Goal: Task Accomplishment & Management: Complete application form

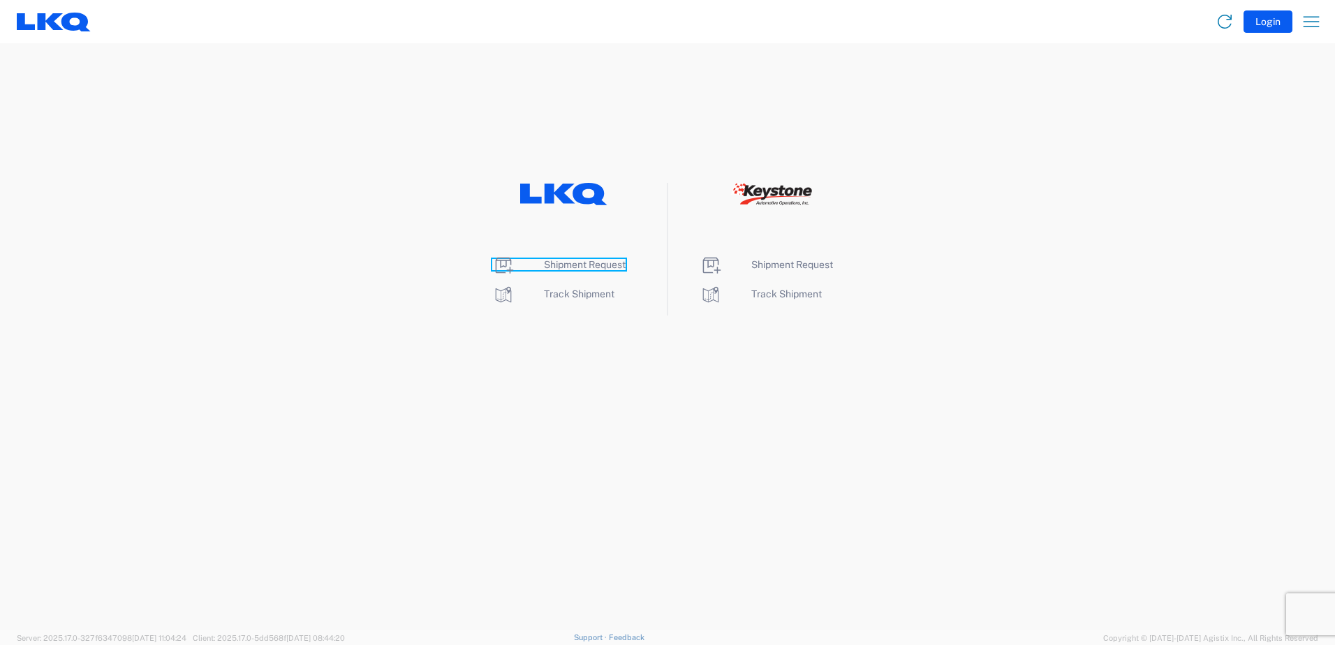
click at [592, 262] on span "Shipment Request" at bounding box center [585, 264] width 82 height 11
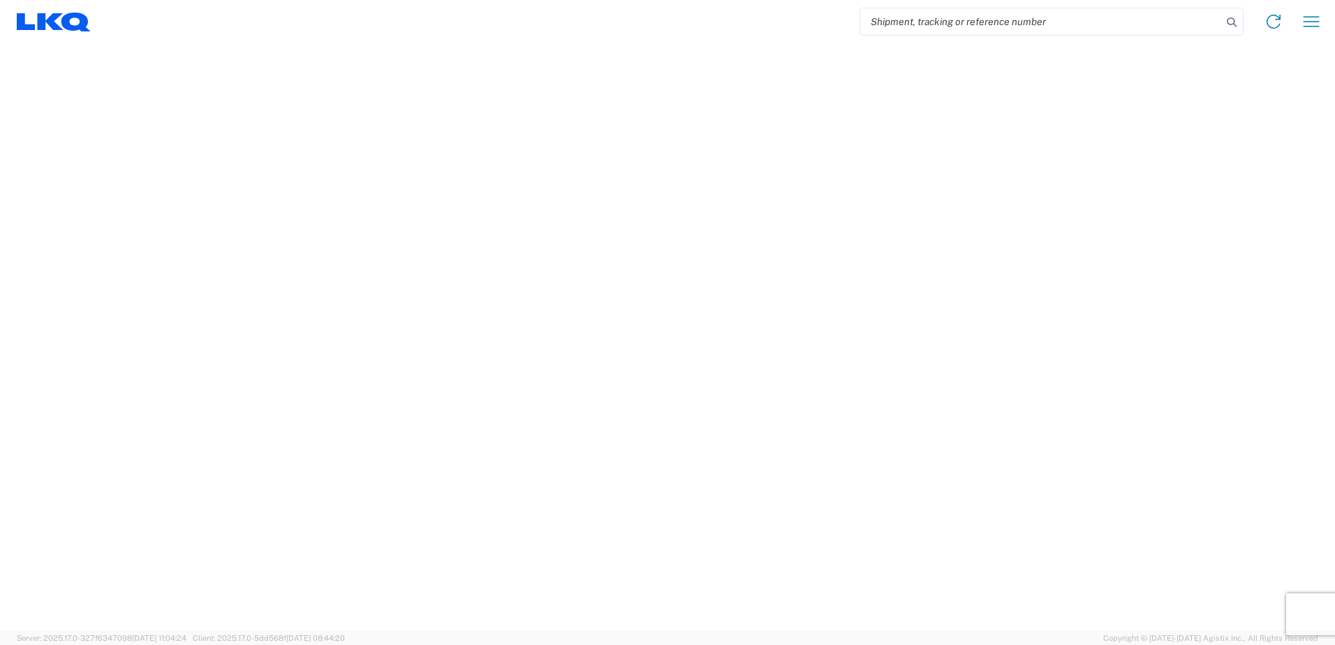
select select "FULL"
select select "LBS"
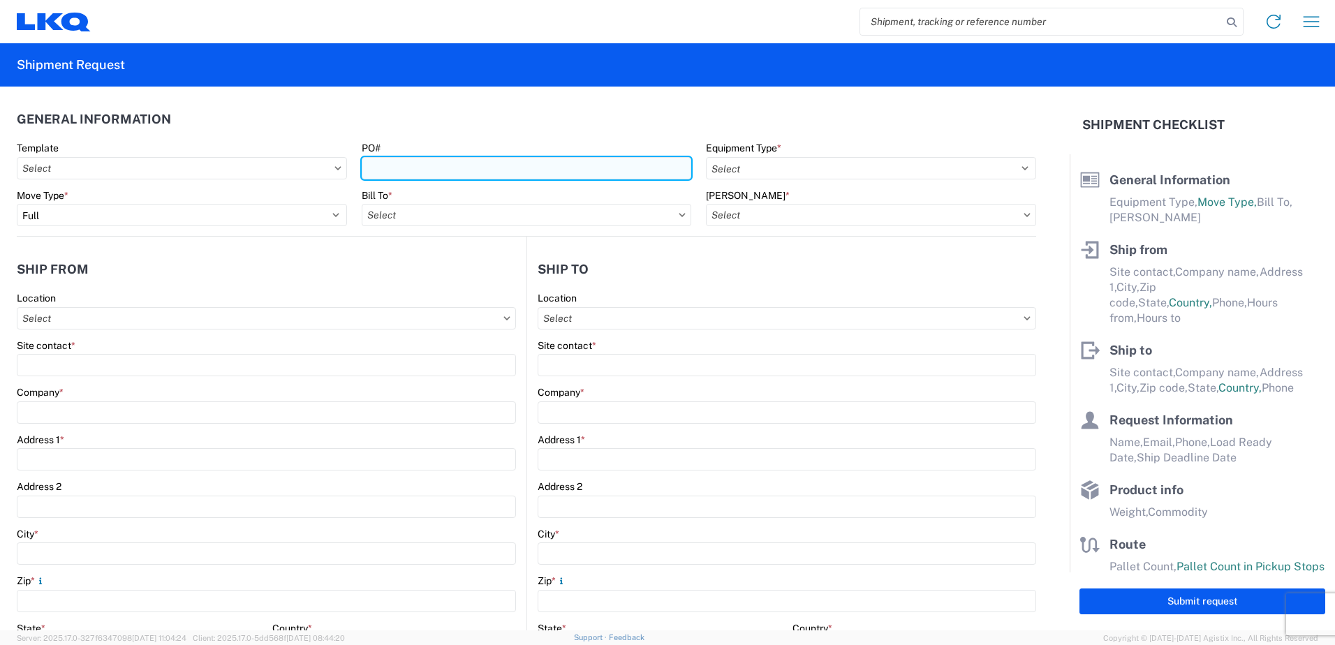
click at [375, 170] on input "PO#" at bounding box center [527, 168] width 330 height 22
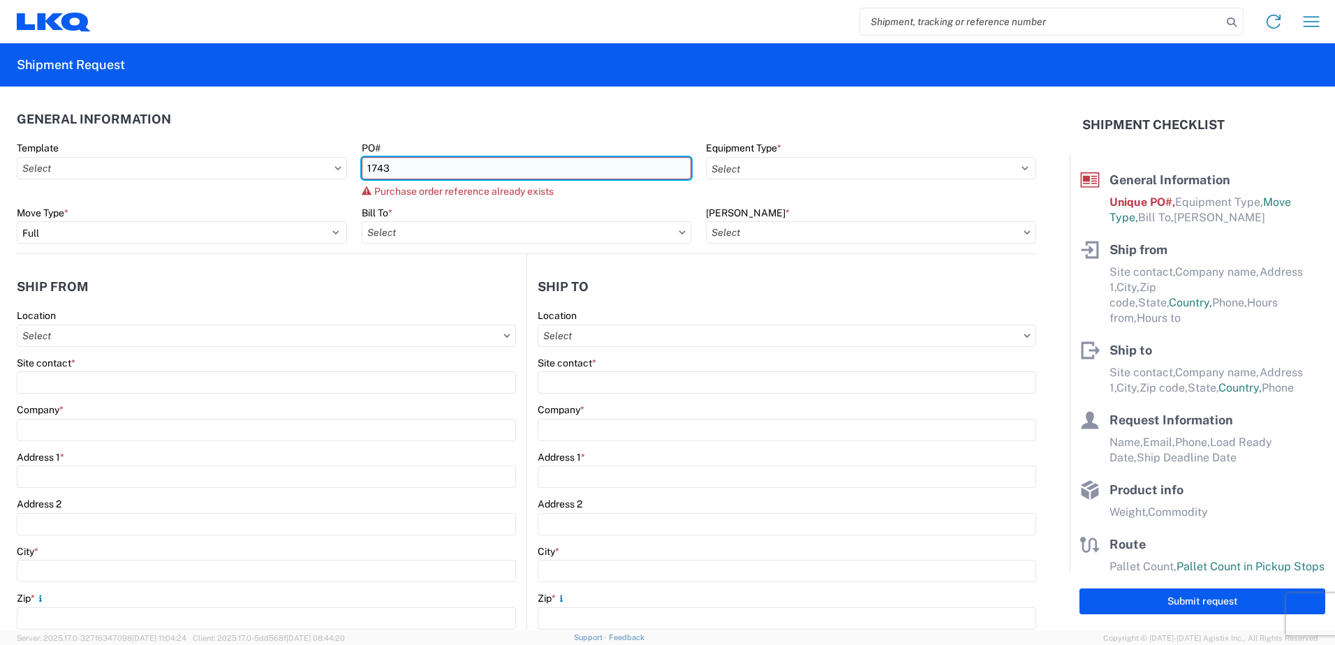
click at [412, 159] on input "1743" at bounding box center [527, 168] width 330 height 22
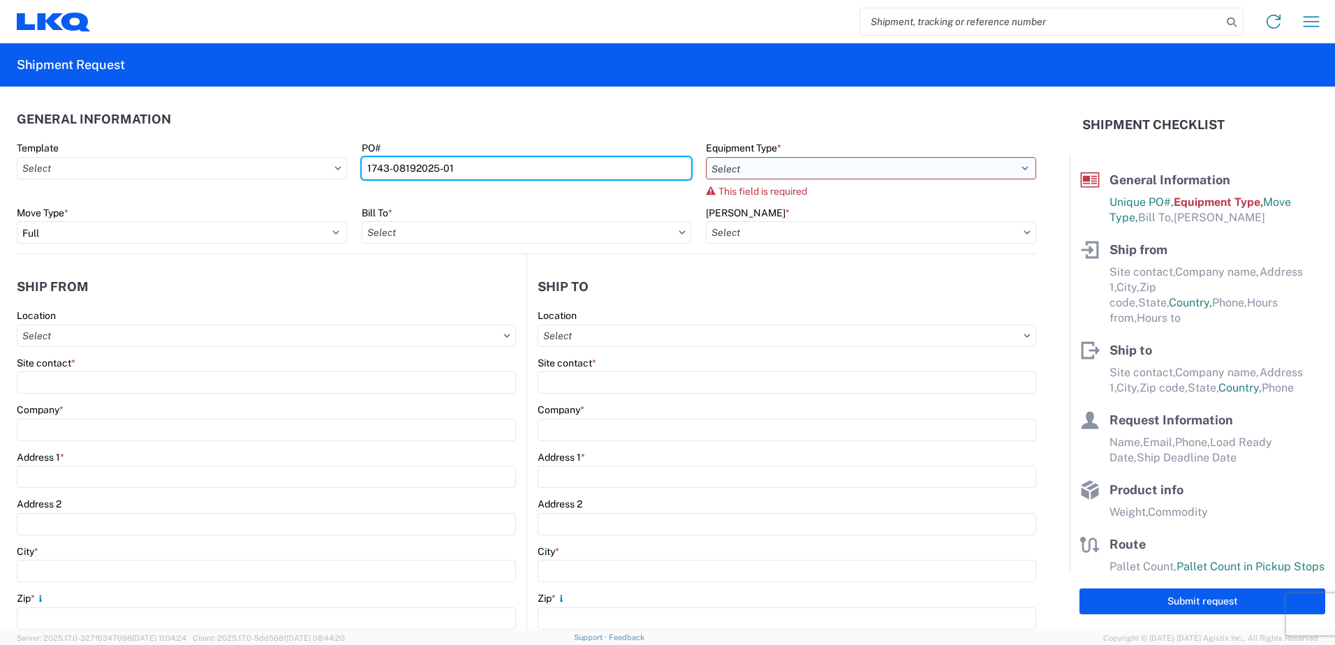
type input "1743-08192025-01"
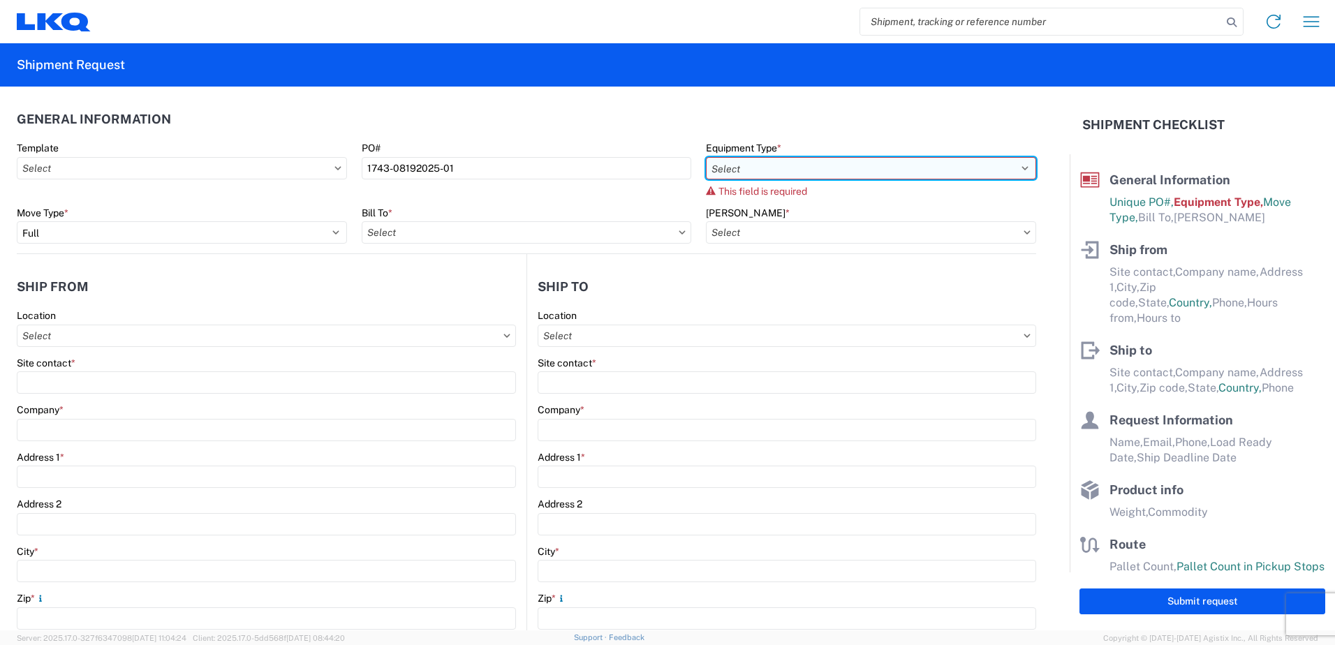
click at [830, 168] on select "Select 53’ Dry Van Flatbed Dropdeck (van) Lowboy (flatbed) Rail" at bounding box center [871, 168] width 330 height 22
select select "STDV"
click at [706, 157] on select "Select 53’ Dry Van Flatbed Dropdeck (van) Lowboy (flatbed) Rail" at bounding box center [871, 168] width 330 height 22
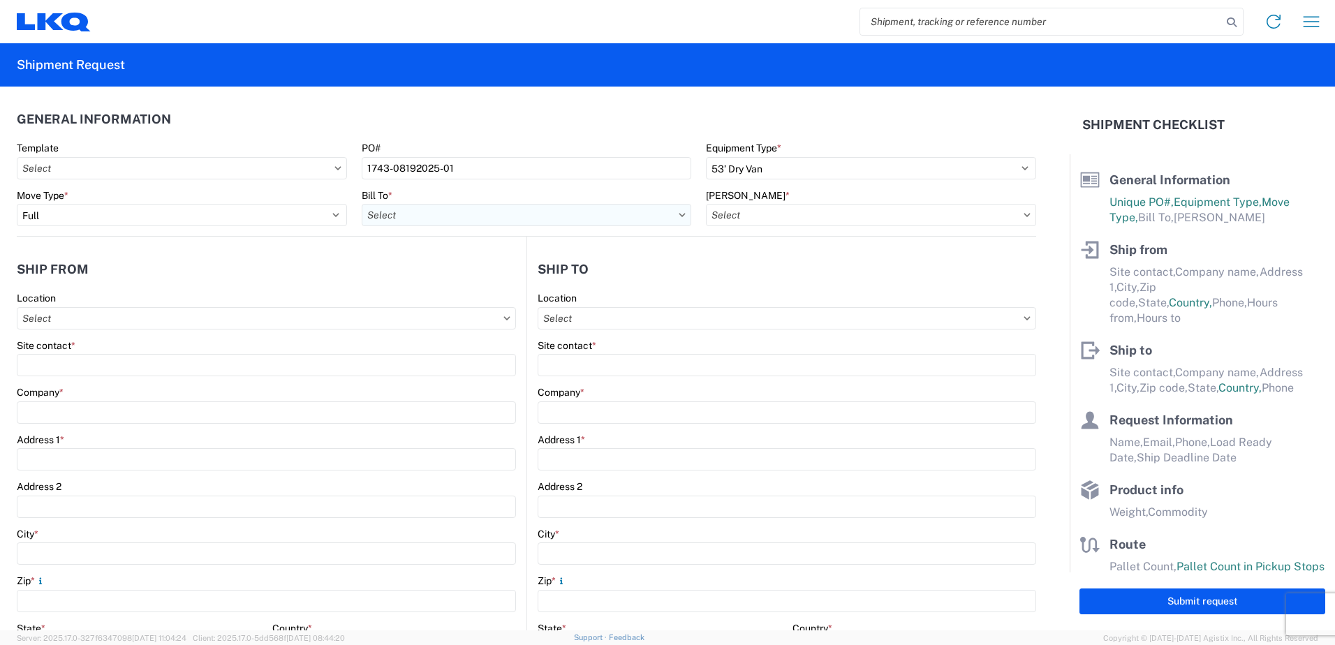
click at [444, 223] on input "Bill To *" at bounding box center [527, 215] width 330 height 22
type input "1743"
click at [435, 277] on div "1743 LKQ McAllen ([PERSON_NAME])" at bounding box center [484, 277] width 244 height 22
type input "1743 LKQ McAllen ([PERSON_NAME])"
click at [742, 209] on input "[PERSON_NAME] *" at bounding box center [871, 215] width 330 height 22
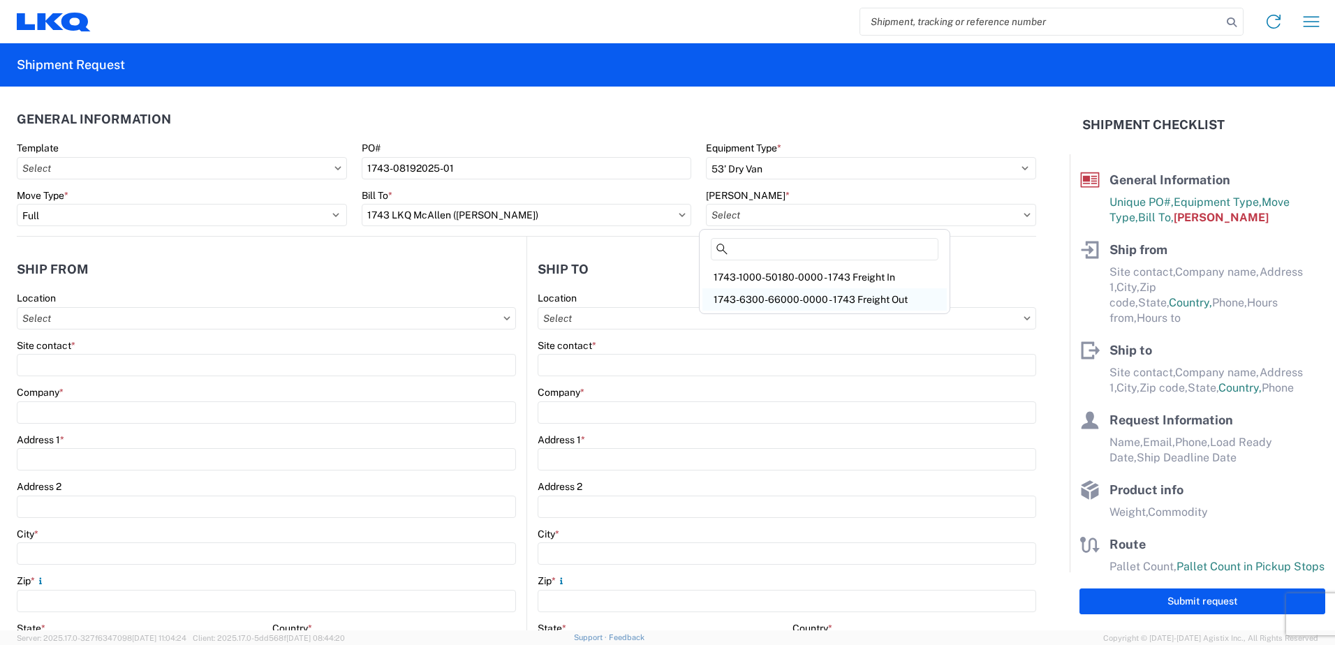
click at [821, 298] on div "1743-6300-66000-0000 - 1743 Freight Out" at bounding box center [825, 299] width 244 height 22
type input "1743-6300-66000-0000 - 1743 Freight Out"
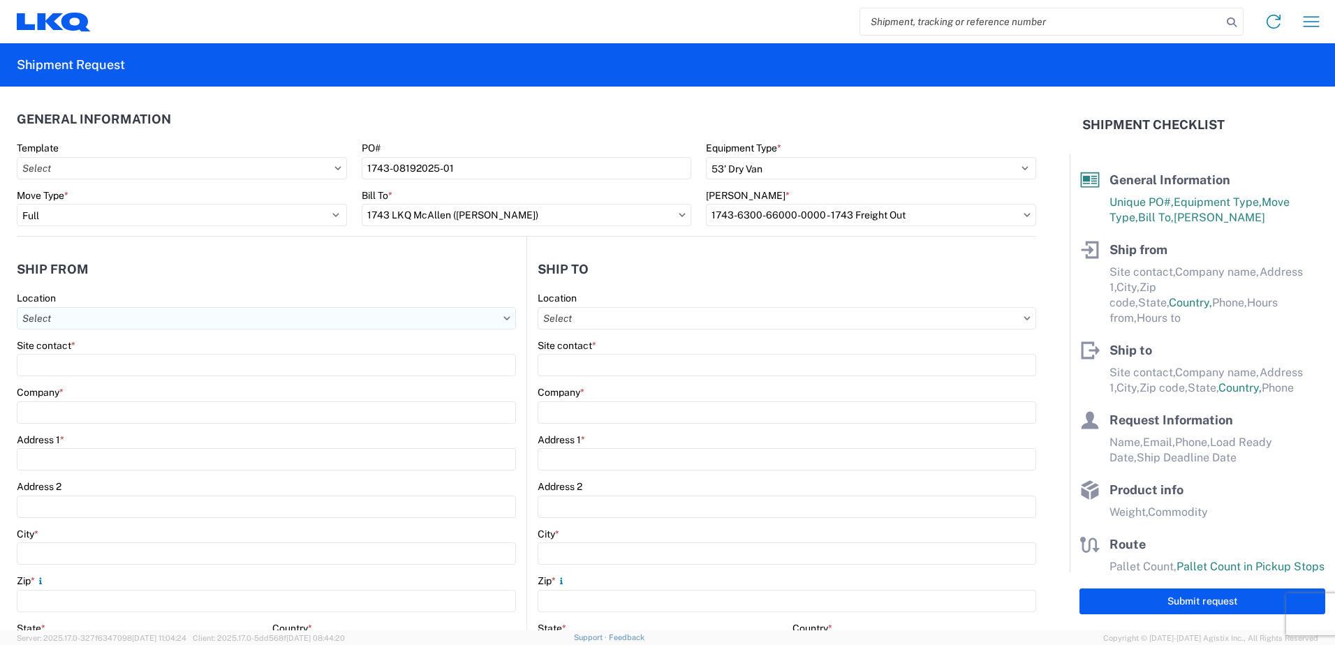
click at [87, 325] on input "Location" at bounding box center [266, 318] width 499 height 22
type input "1743"
click at [83, 384] on div "1743 LKQ McAllen ([PERSON_NAME])" at bounding box center [142, 380] width 244 height 22
type input "1743 LKQ McAllen ([PERSON_NAME])"
type input "LKQ Corporation"
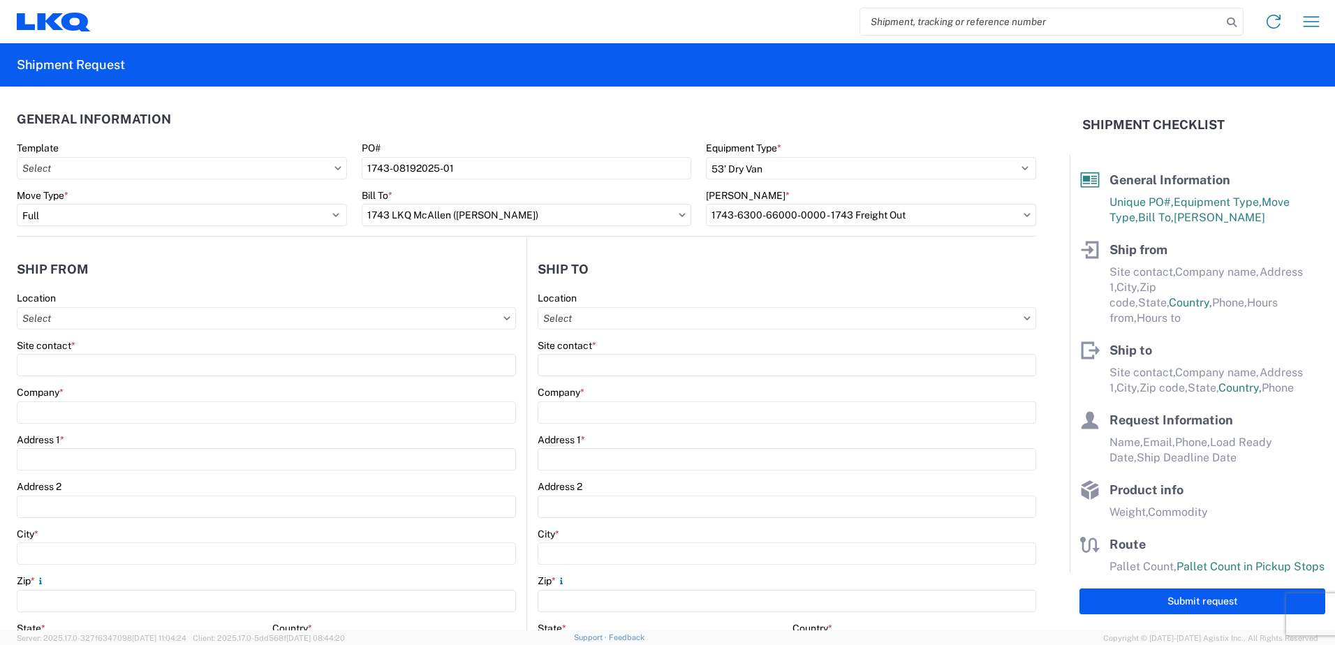
type input "3965 S FM 493"
type input "[PERSON_NAME]"
type input "78537"
select select "[GEOGRAPHIC_DATA]"
select select "US"
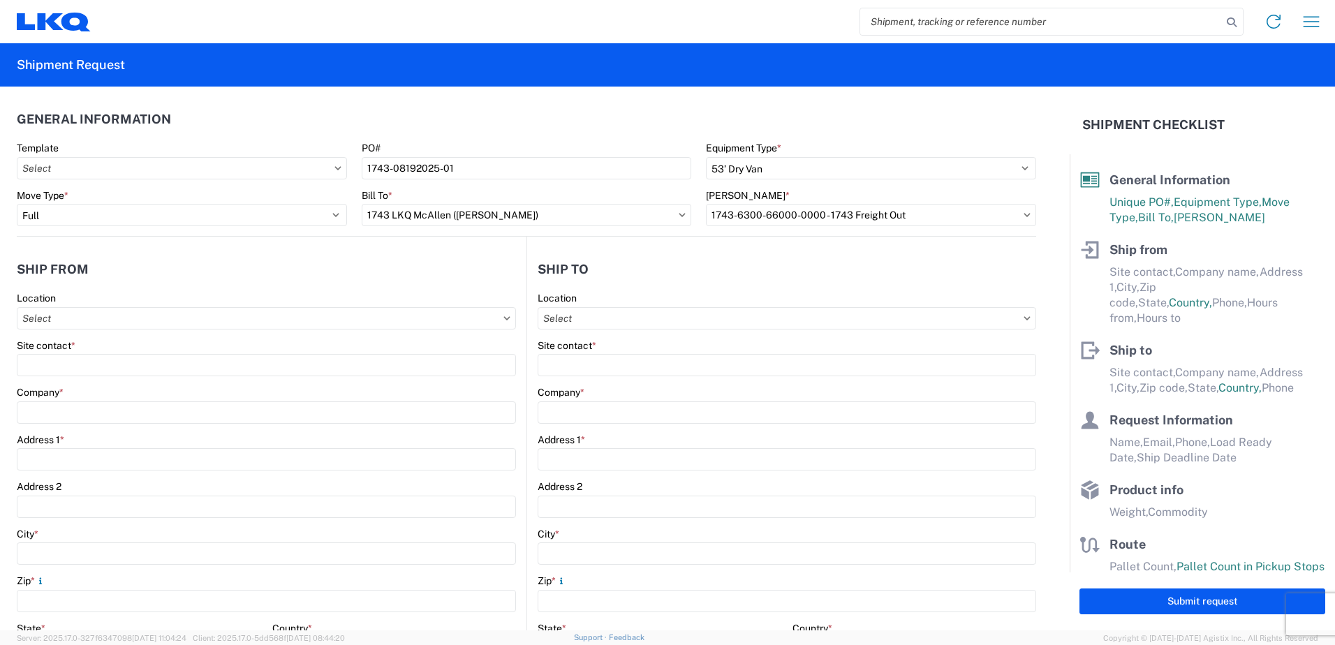
type input "[PHONE_NUMBER]"
type input "08:00"
type input "15:00"
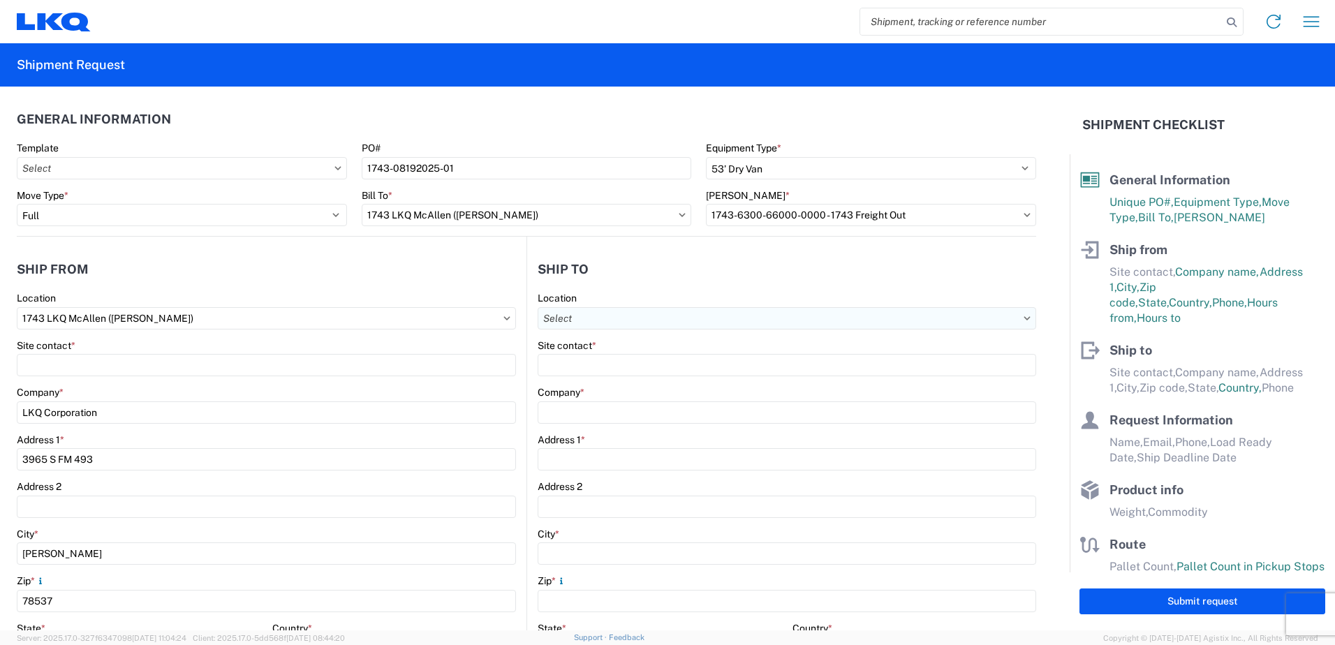
click at [586, 320] on input "Location" at bounding box center [787, 318] width 499 height 22
type input "1760"
click at [577, 381] on div "1760 - LKQ Best Core" at bounding box center [658, 380] width 244 height 22
type input "1760 - LKQ Best Core"
type input "LKQ Corporation"
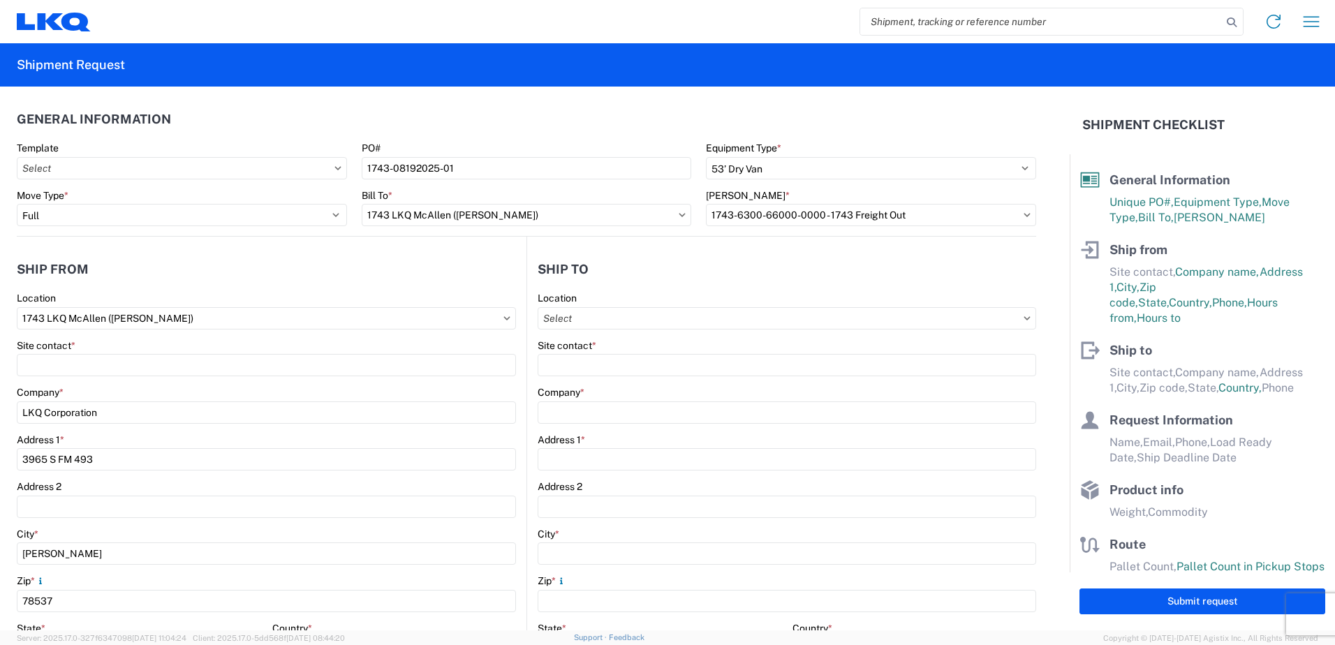
type input "[STREET_ADDRESS]"
type input "[GEOGRAPHIC_DATA]"
type input "77038"
select select "US"
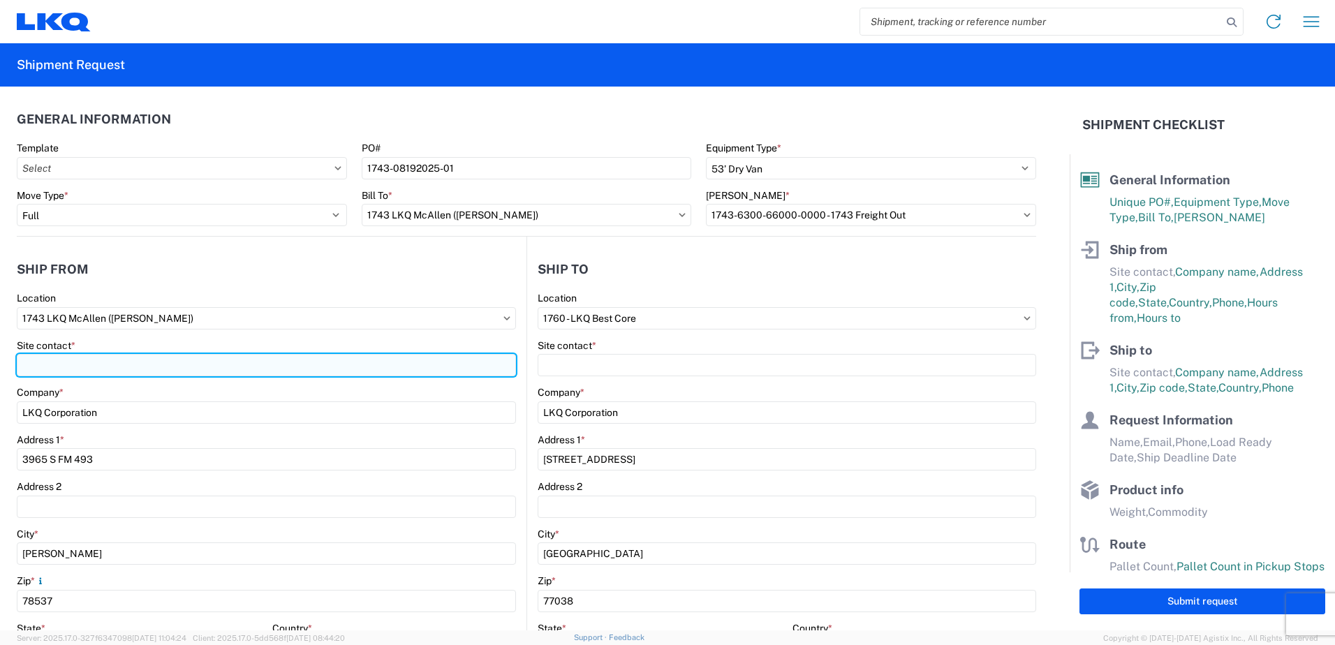
click at [38, 361] on input "Site contact *" at bounding box center [266, 365] width 499 height 22
type input "[PERSON_NAME]"
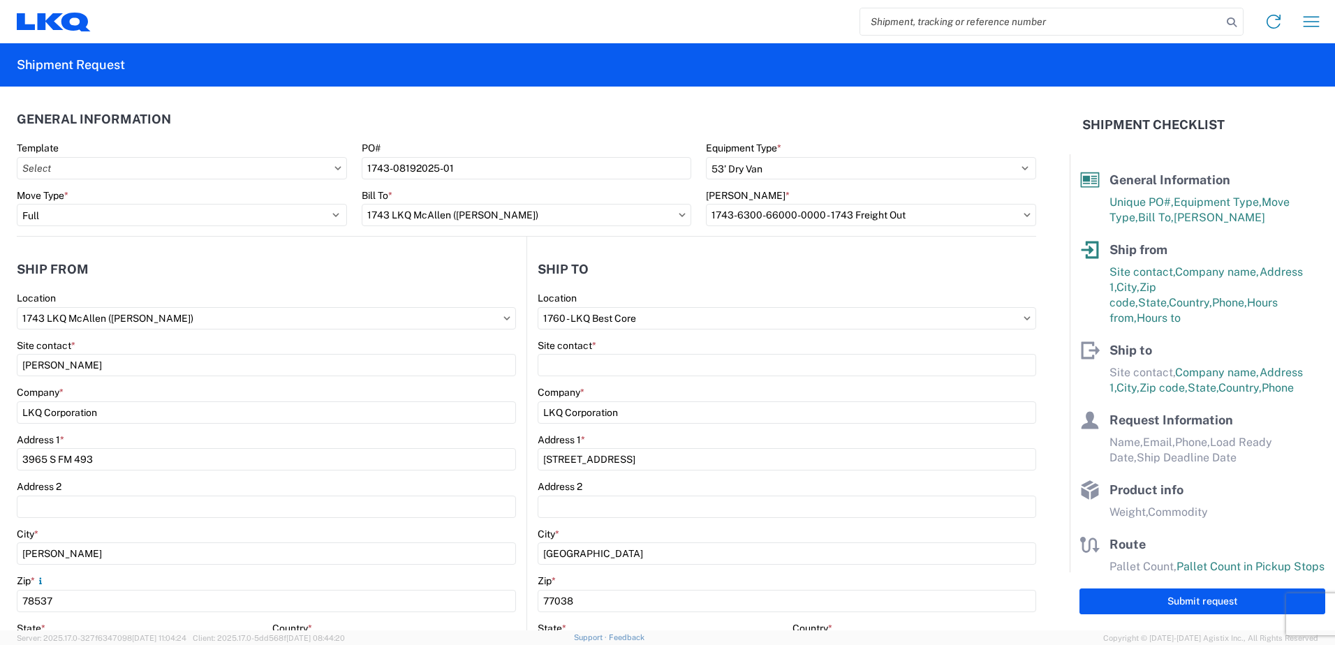
click at [594, 351] on div "Site contact *" at bounding box center [787, 345] width 499 height 13
click at [571, 379] on agx-form-control-wrapper-v2 "Site contact *" at bounding box center [787, 362] width 499 height 47
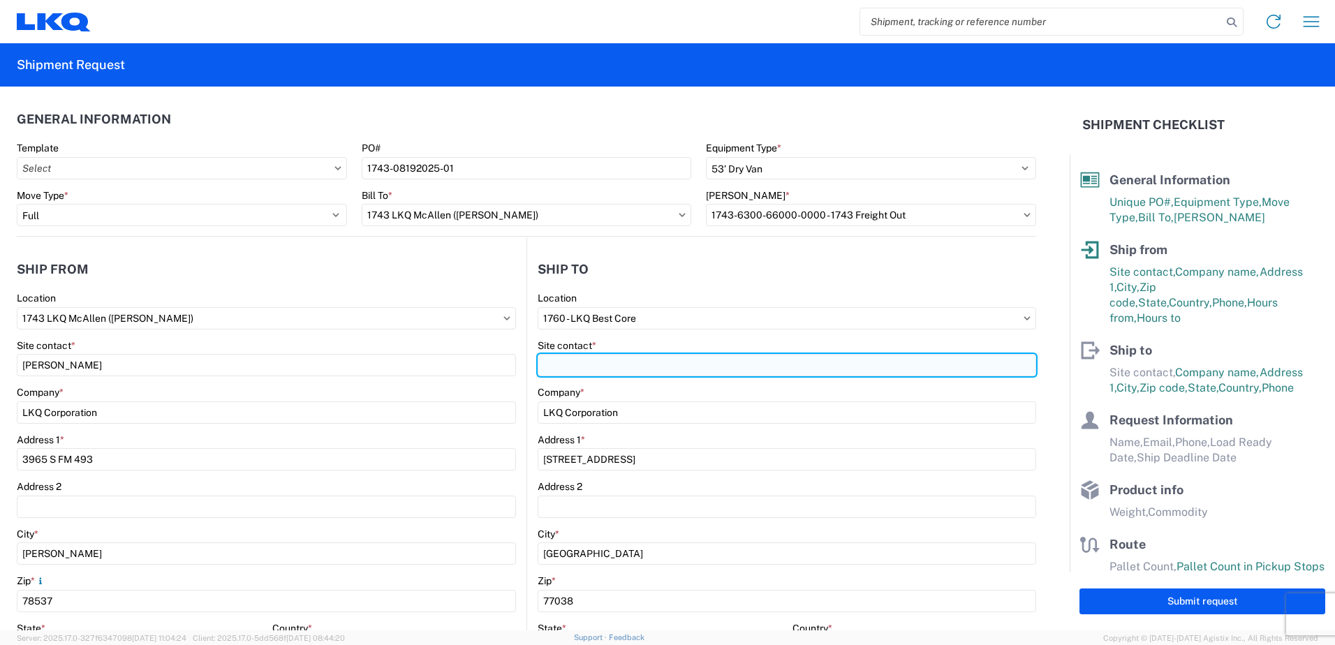
click at [571, 365] on input "Site contact *" at bounding box center [787, 365] width 499 height 22
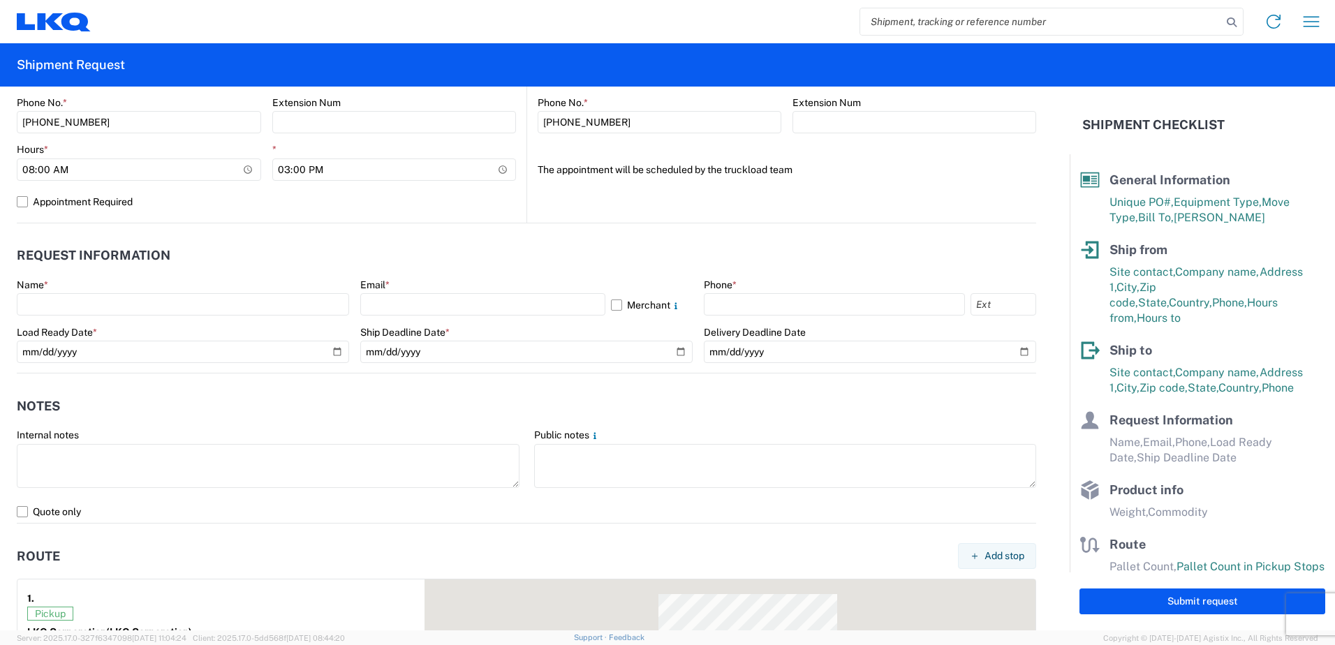
scroll to position [629, 0]
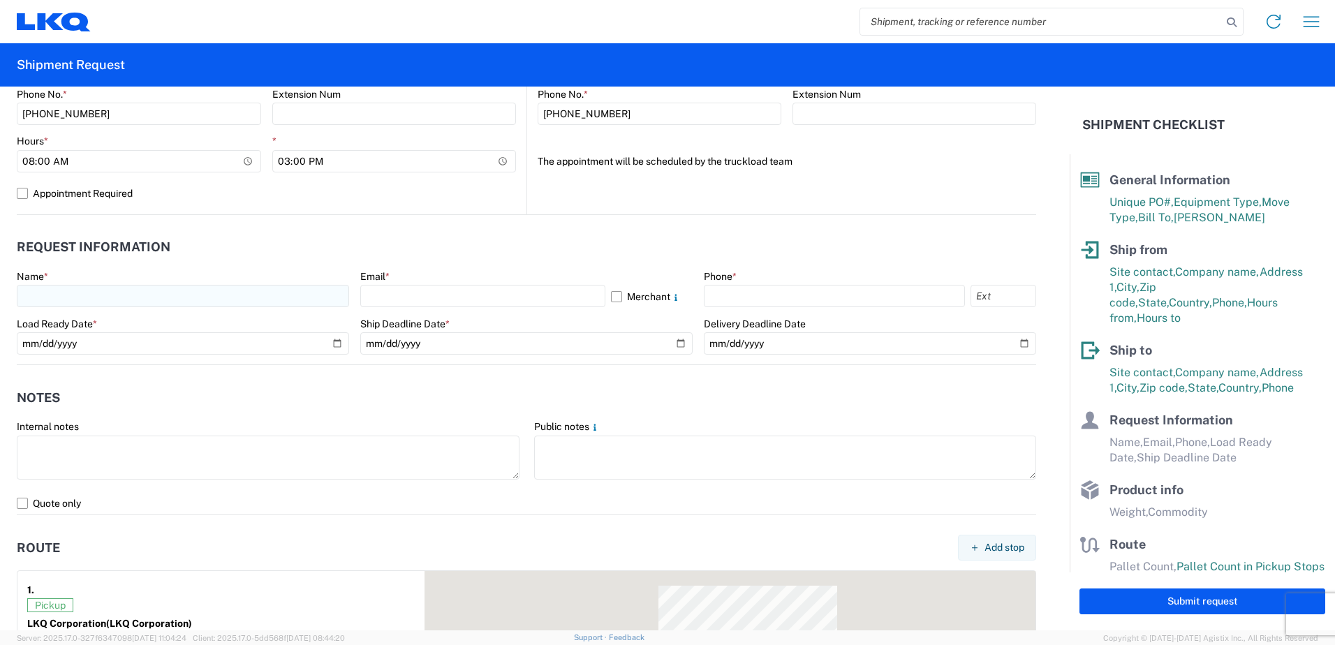
type input "[PERSON_NAME]"
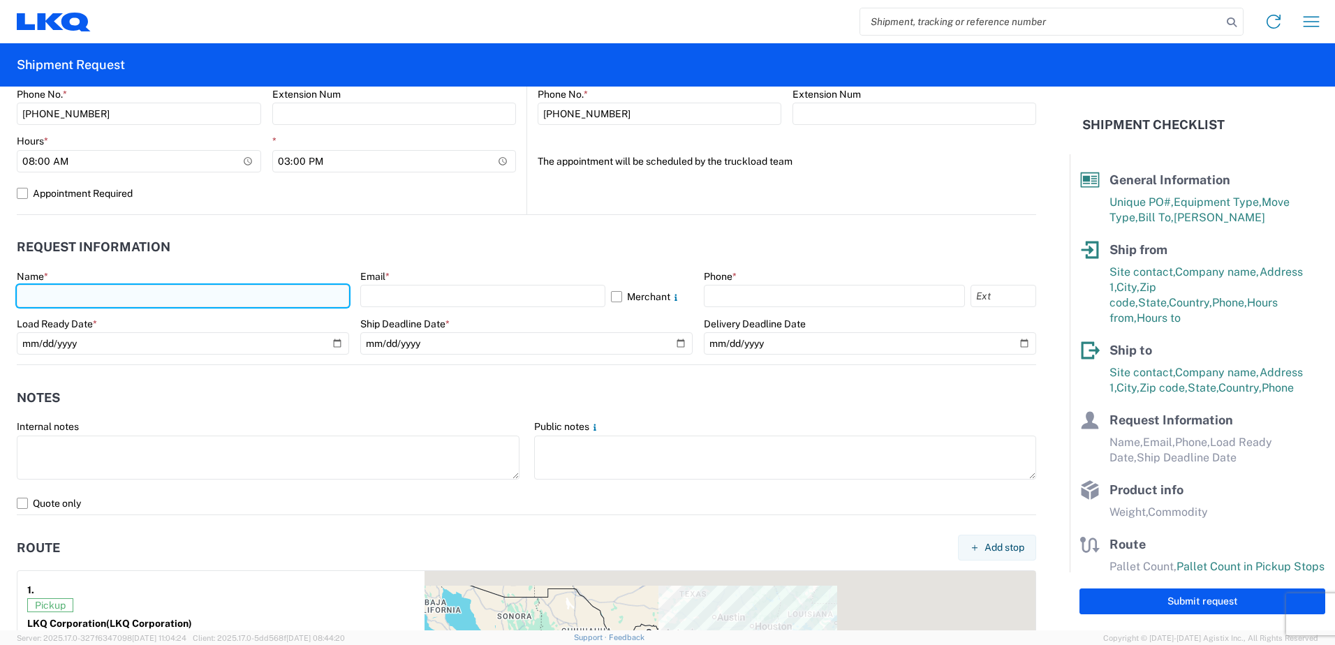
click at [59, 303] on input "text" at bounding box center [183, 296] width 332 height 22
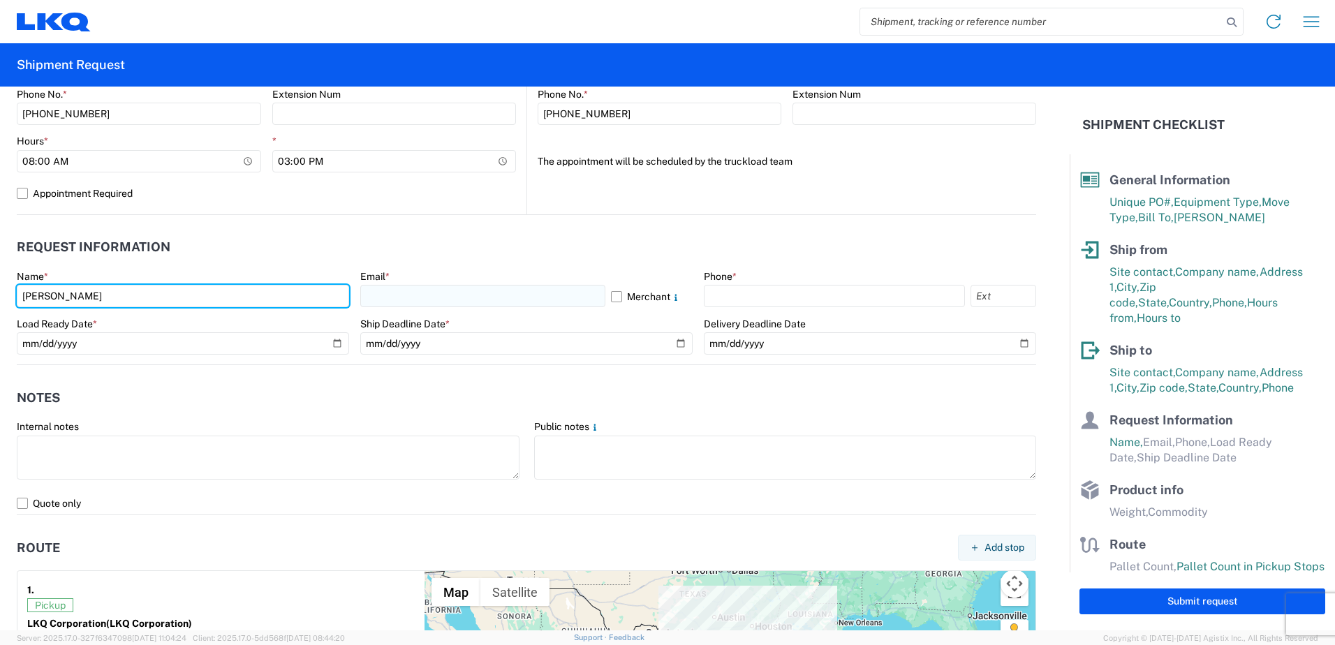
type input "[PERSON_NAME]"
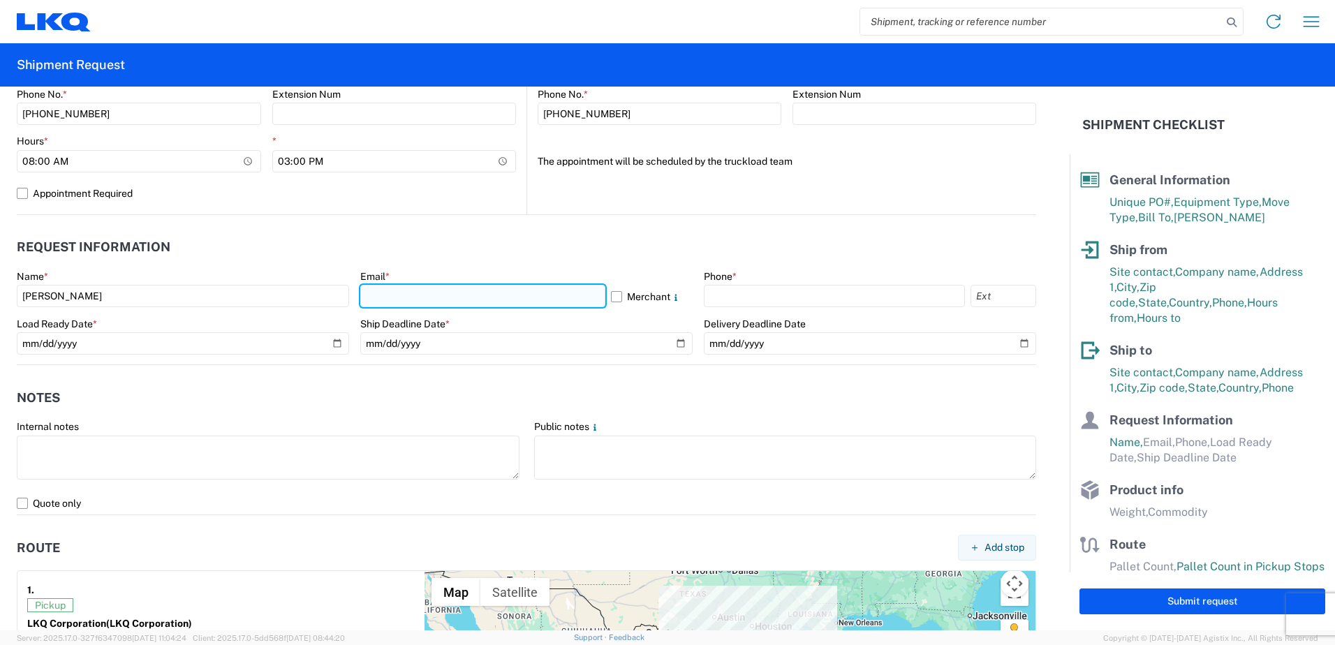
click at [400, 297] on input "text" at bounding box center [482, 296] width 245 height 22
type input "[EMAIL_ADDRESS][DOMAIN_NAME]"
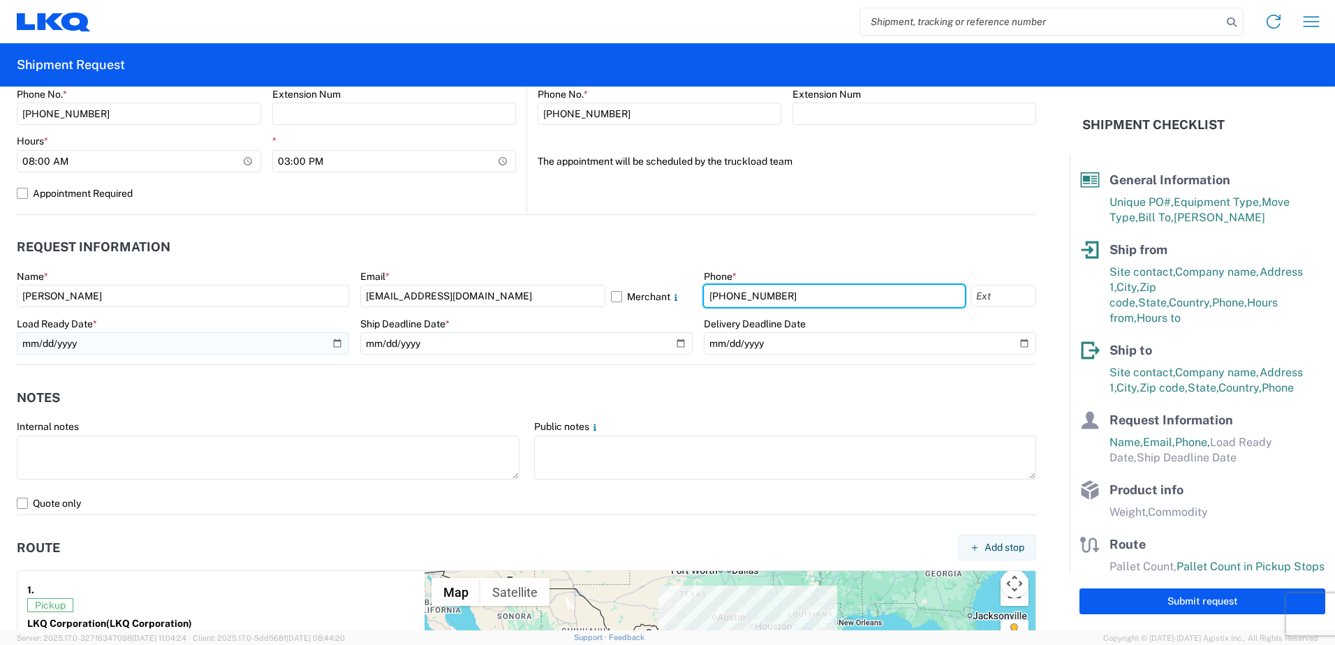
type input "[PHONE_NUMBER]"
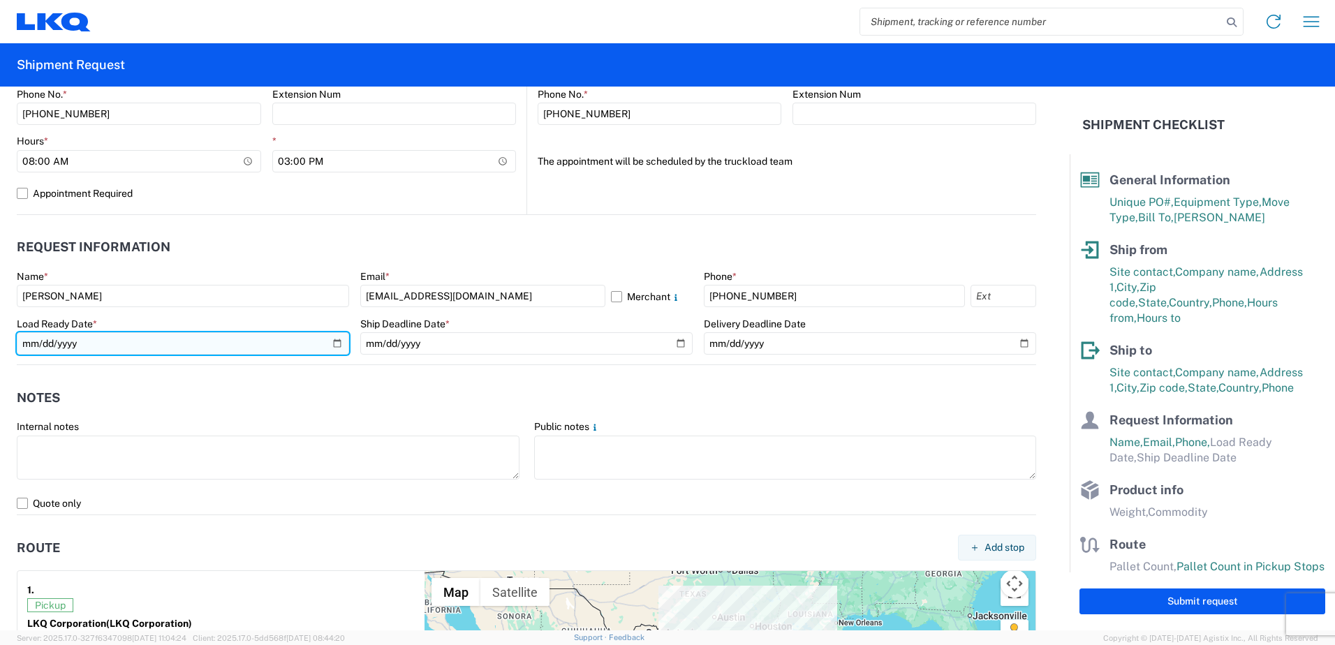
click at [50, 349] on input "date" at bounding box center [183, 343] width 332 height 22
click at [328, 342] on input "date" at bounding box center [183, 343] width 332 height 22
type input "[DATE]"
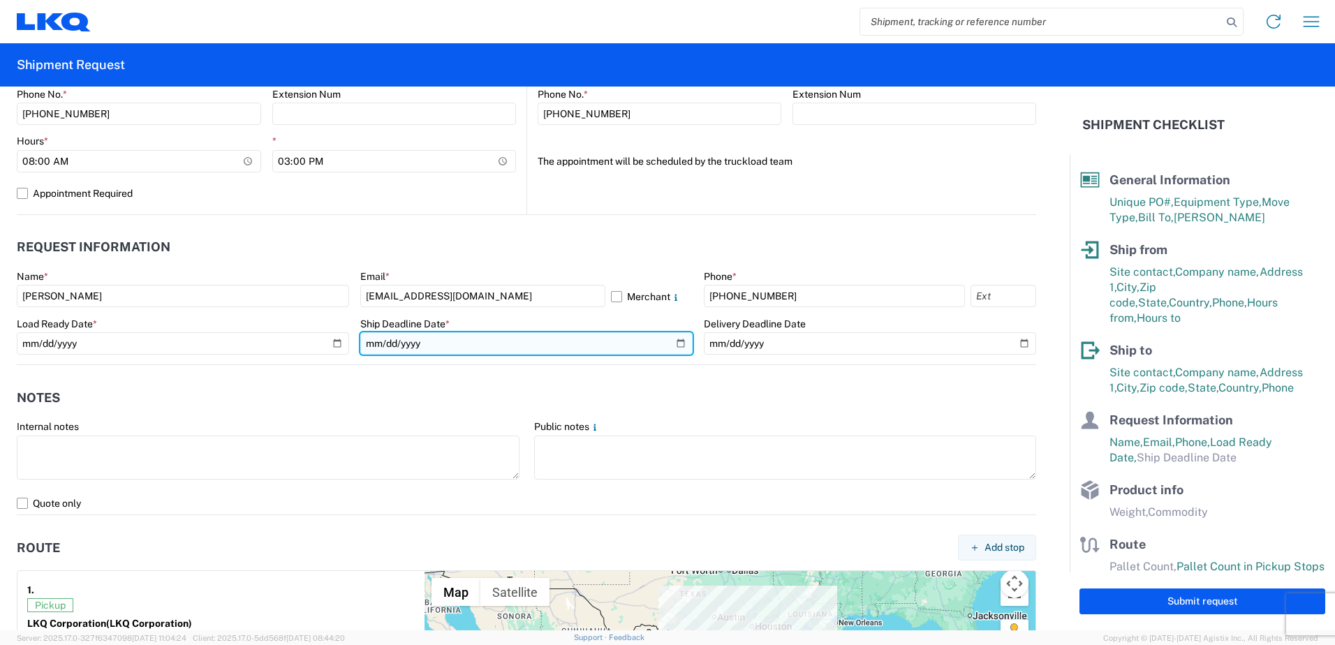
click at [465, 340] on input "date" at bounding box center [526, 343] width 332 height 22
click at [675, 341] on input "date" at bounding box center [526, 343] width 332 height 22
type input "[DATE]"
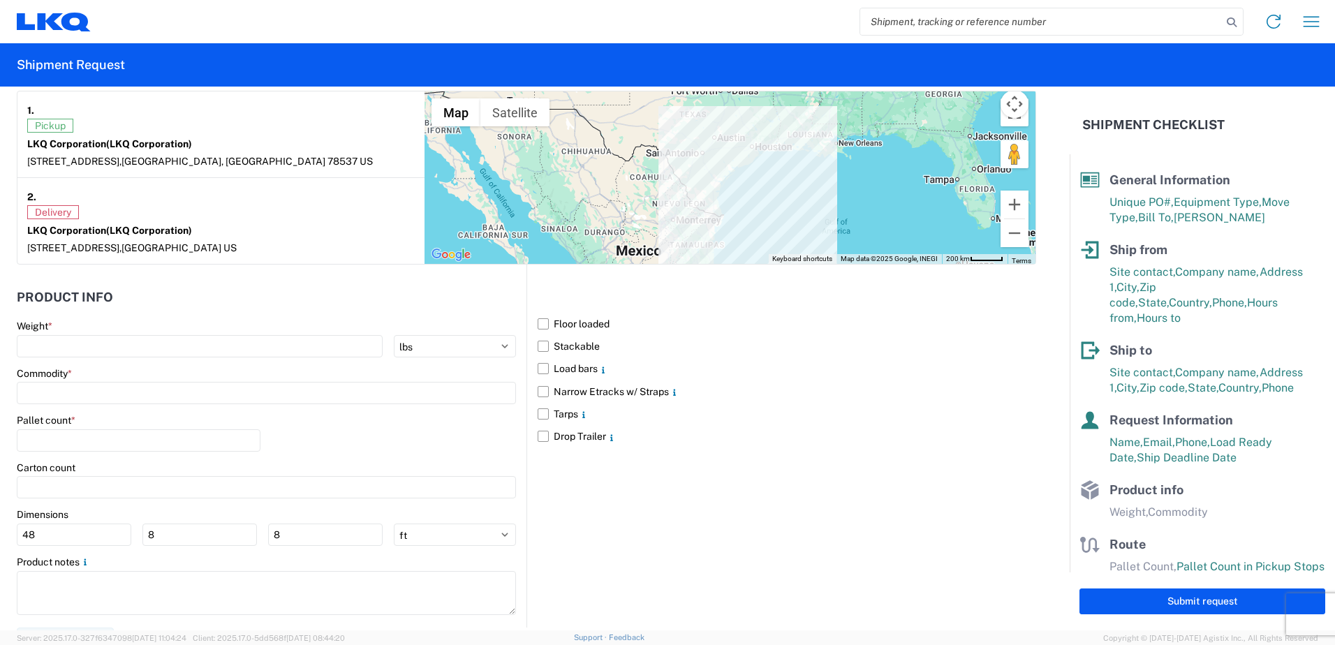
scroll to position [1118, 0]
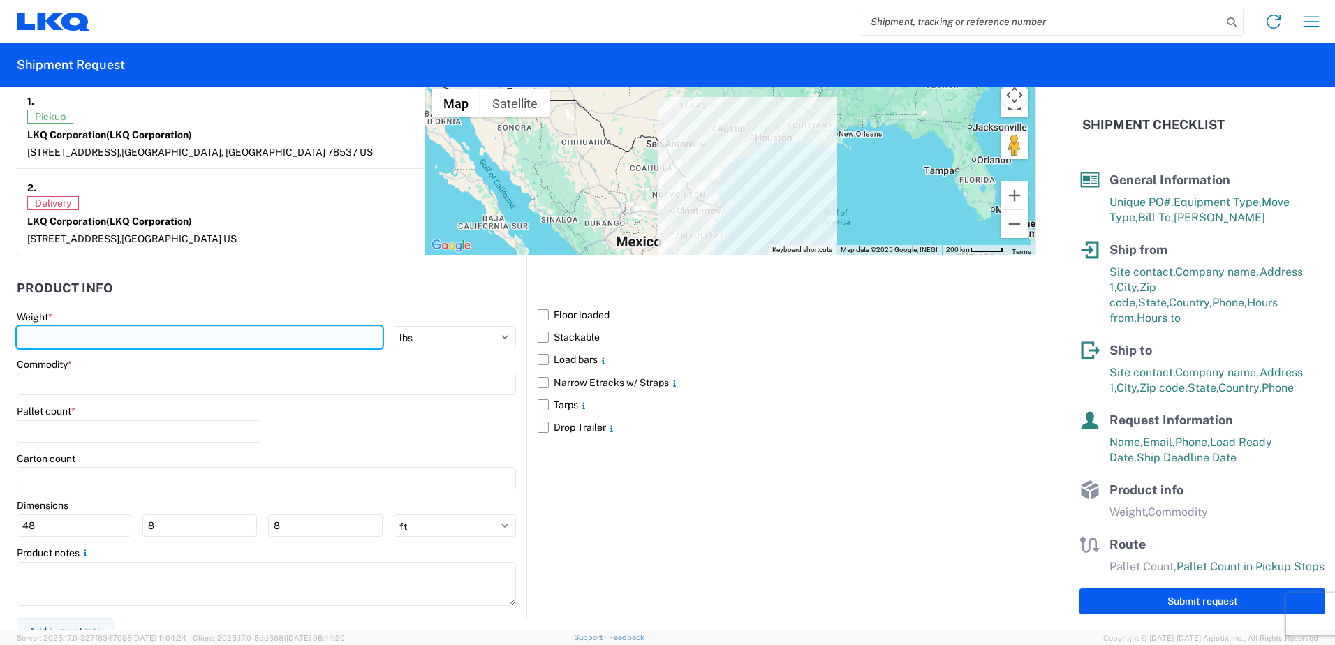
click at [120, 343] on input "number" at bounding box center [200, 337] width 366 height 22
type input "31567"
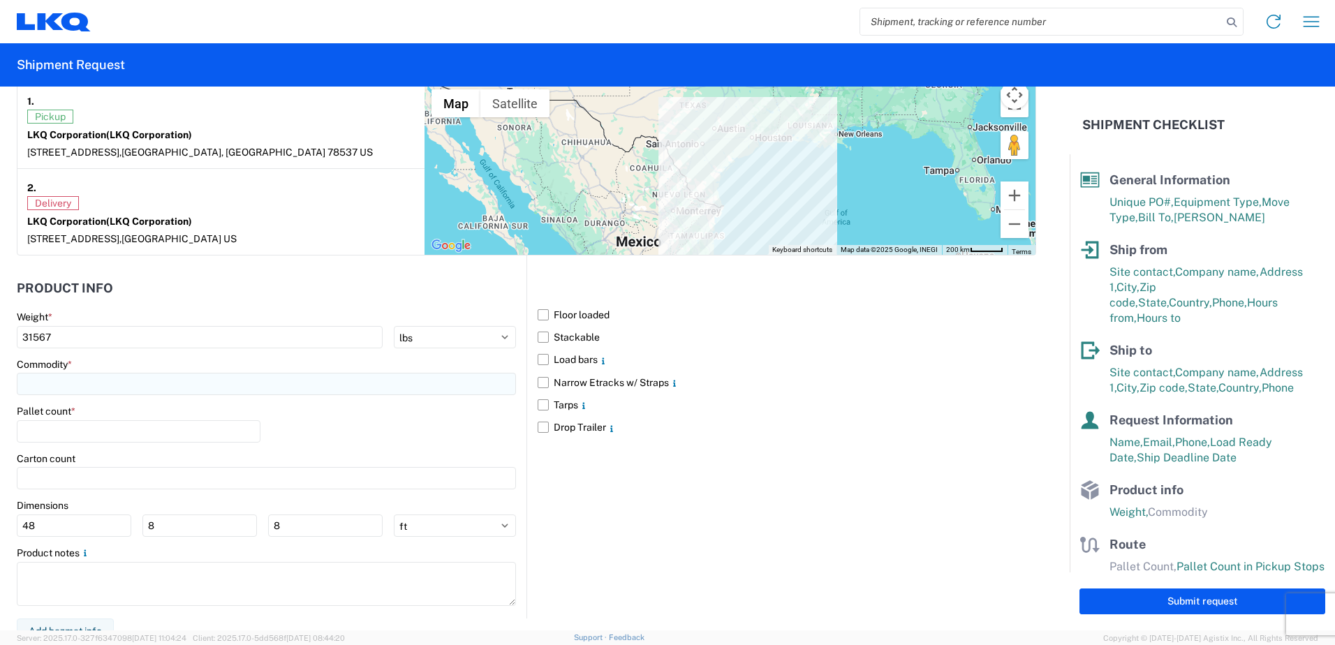
click at [68, 383] on input at bounding box center [266, 384] width 499 height 22
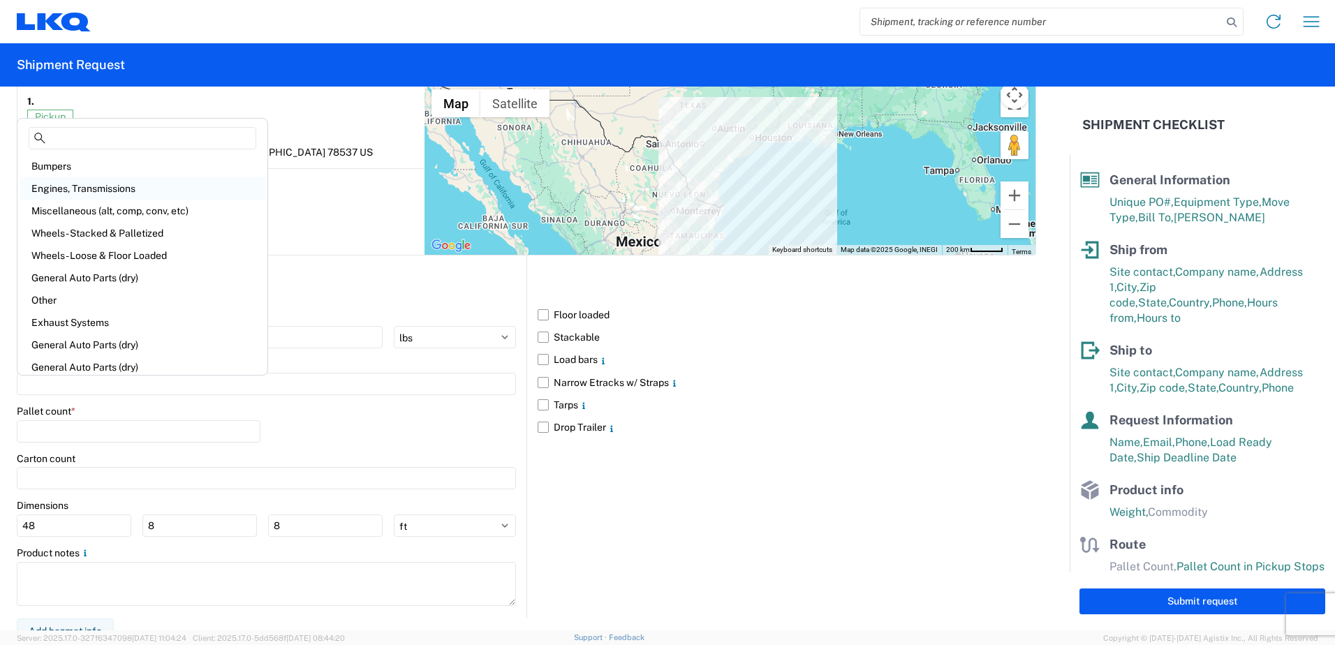
click at [101, 182] on div "Engines, Transmissions" at bounding box center [142, 188] width 244 height 22
type input "Engines, Transmissions"
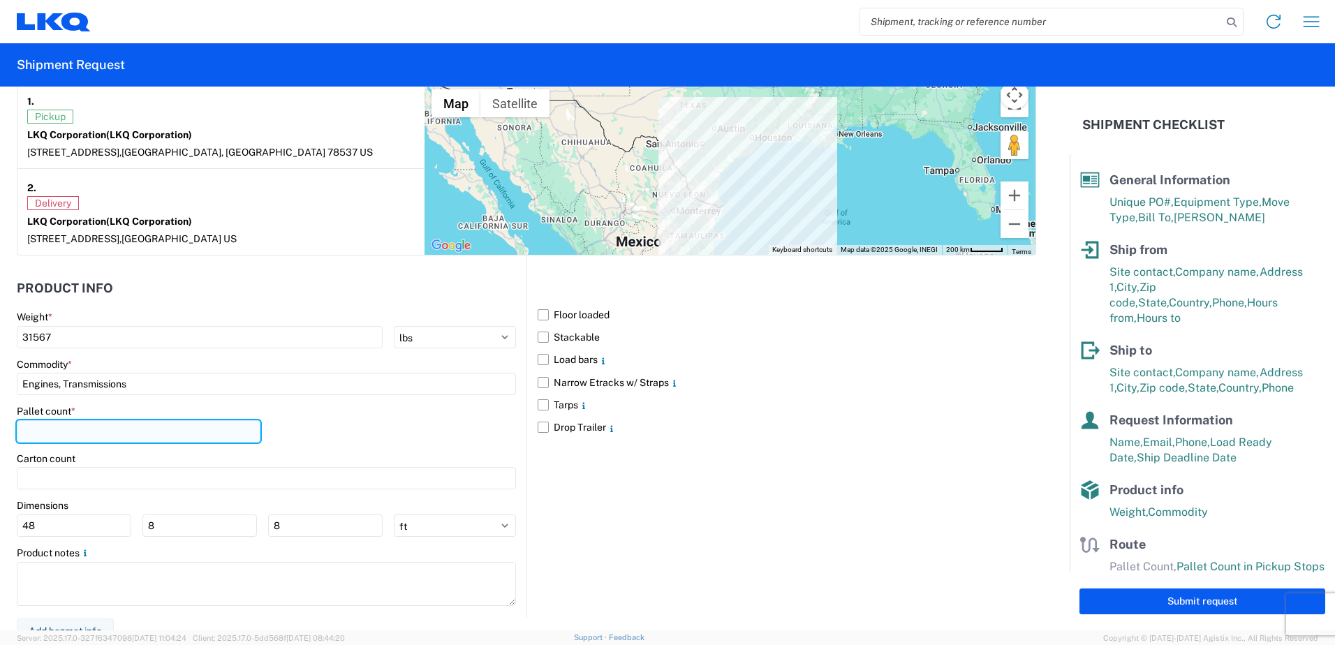
click at [46, 442] on input "number" at bounding box center [139, 431] width 244 height 22
type input "33"
click at [538, 312] on label "Floor loaded" at bounding box center [787, 315] width 499 height 22
click at [0, 0] on input "Floor loaded" at bounding box center [0, 0] width 0 height 0
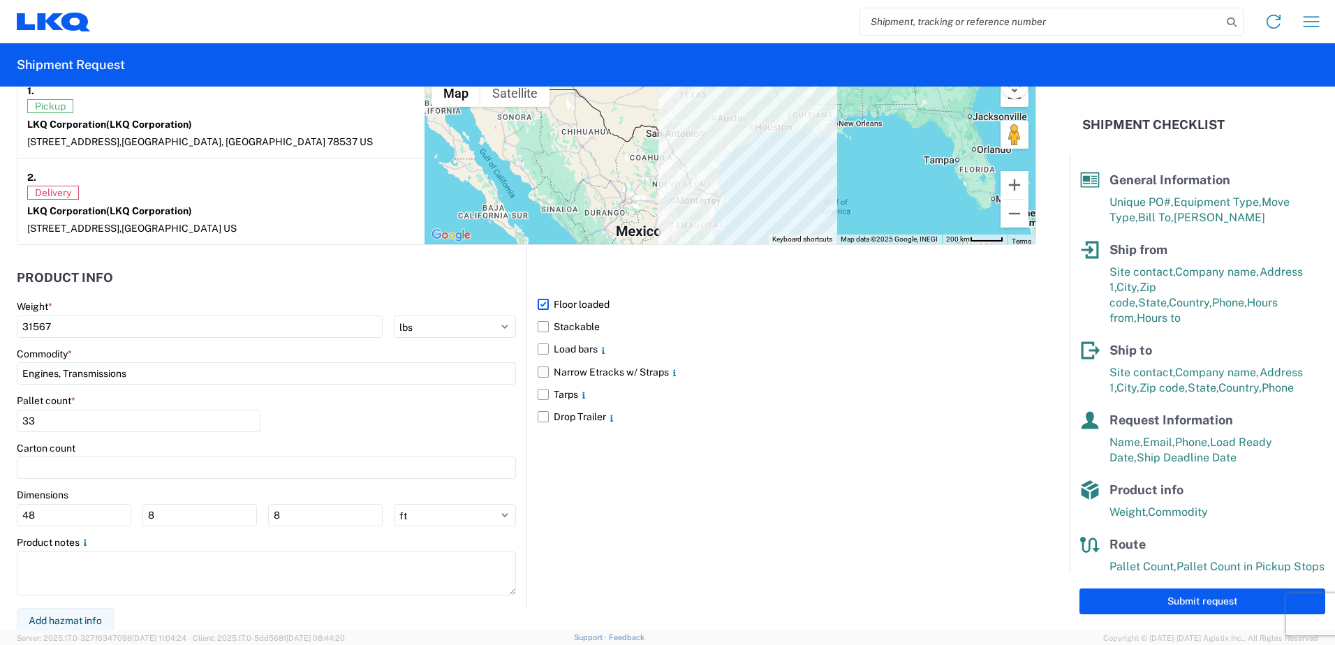
scroll to position [1132, 0]
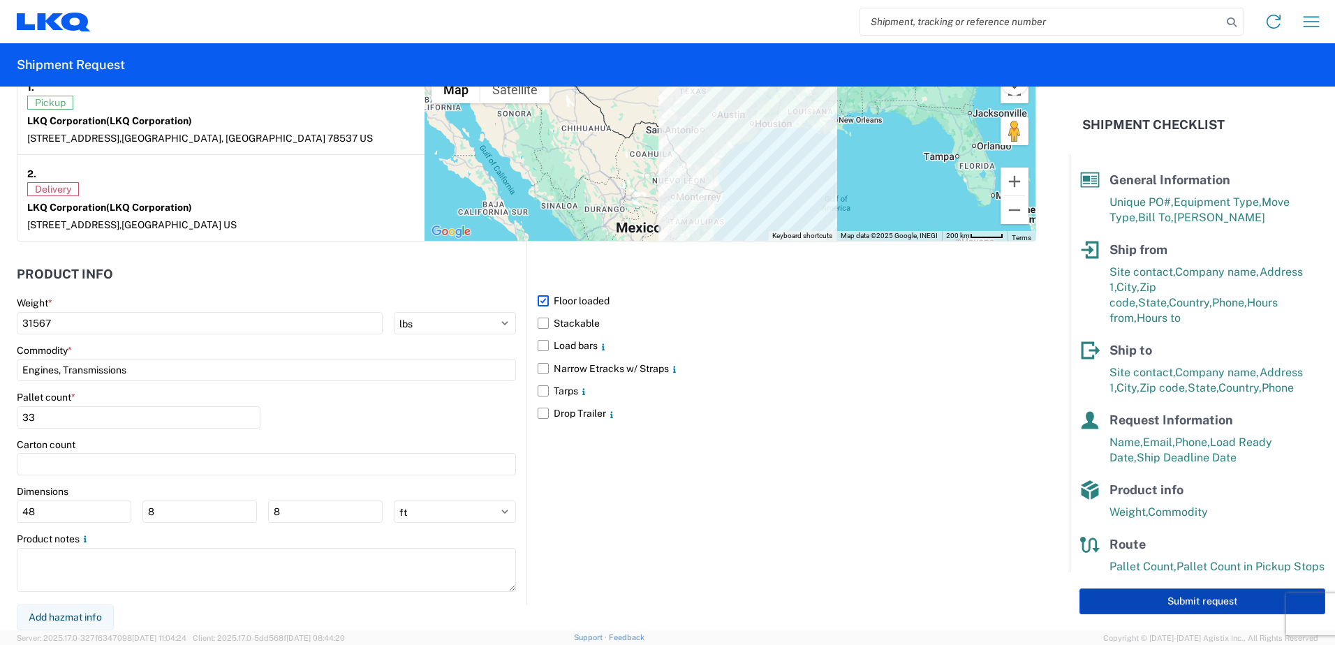
click at [1180, 596] on button "Submit request" at bounding box center [1203, 602] width 246 height 26
select select "[GEOGRAPHIC_DATA]"
select select "US"
